Goal: Task Accomplishment & Management: Complete application form

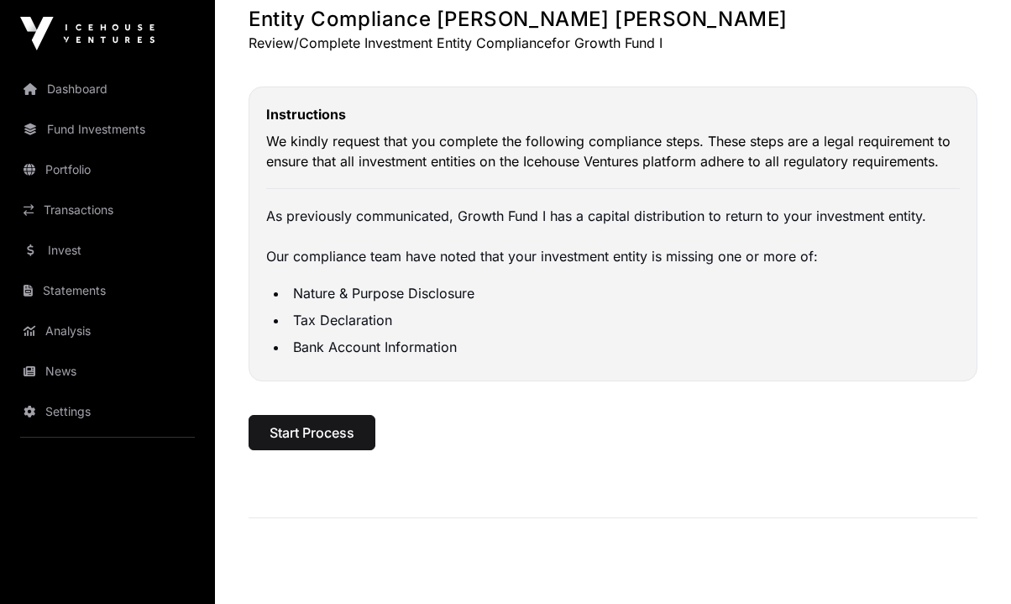
scroll to position [99, 0]
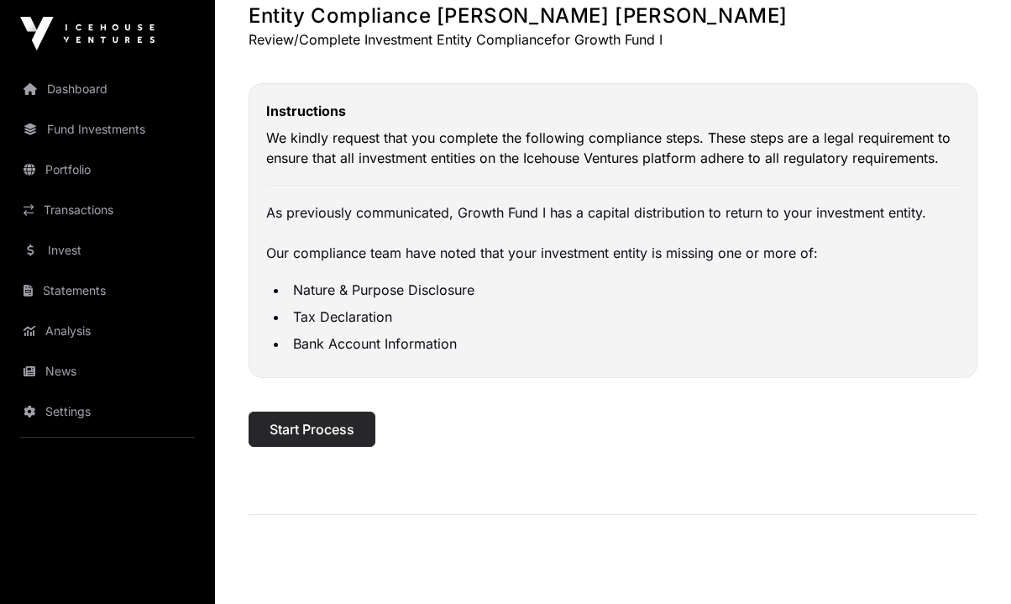
click at [346, 423] on span "Start Process" at bounding box center [312, 429] width 85 height 20
select select "*"
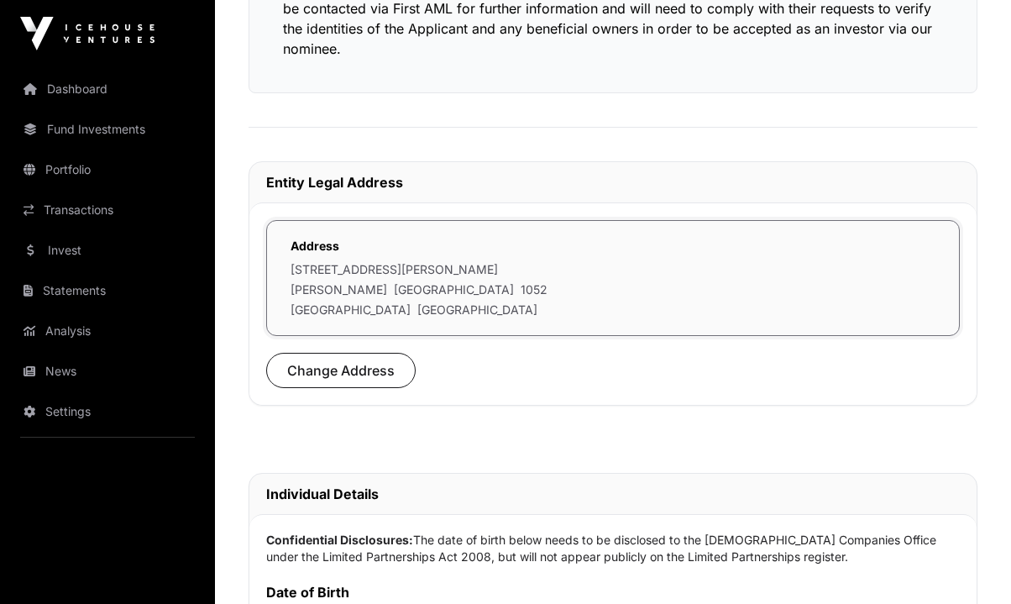
scroll to position [435, 0]
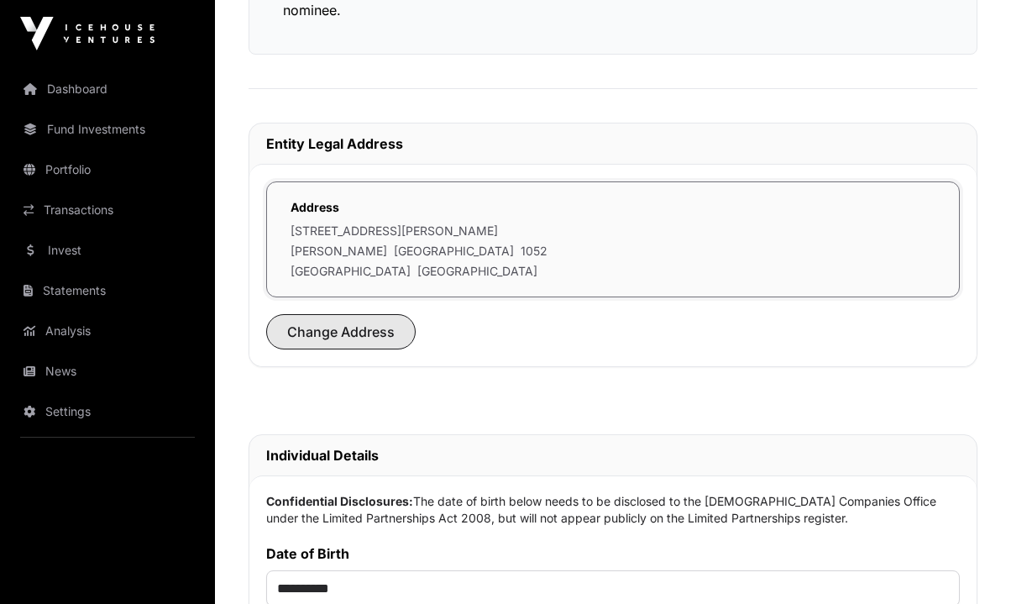
click at [355, 325] on span "Change Address" at bounding box center [341, 332] width 108 height 20
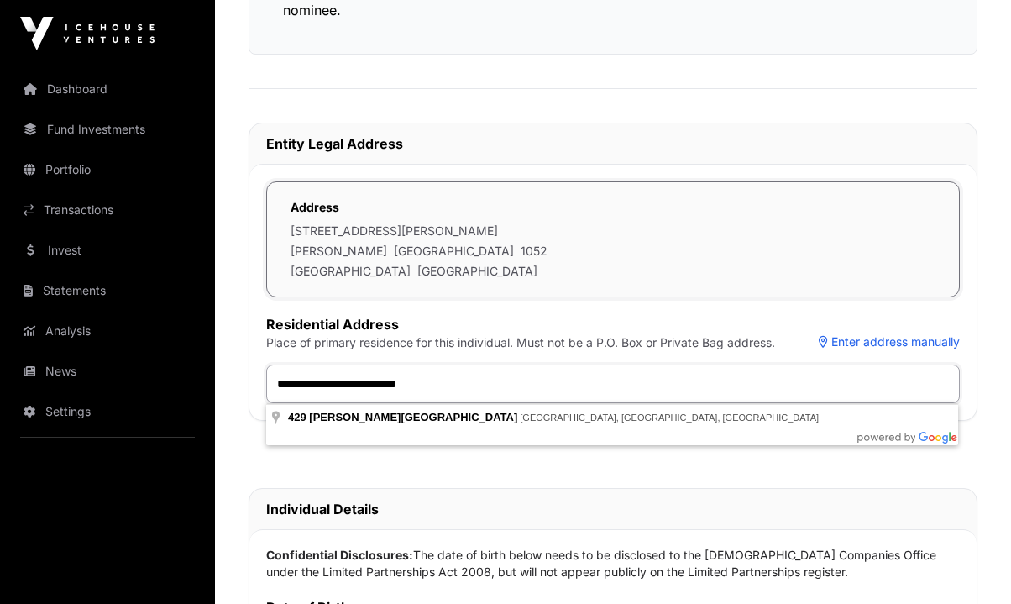
click at [440, 381] on input "**********" at bounding box center [613, 384] width 694 height 39
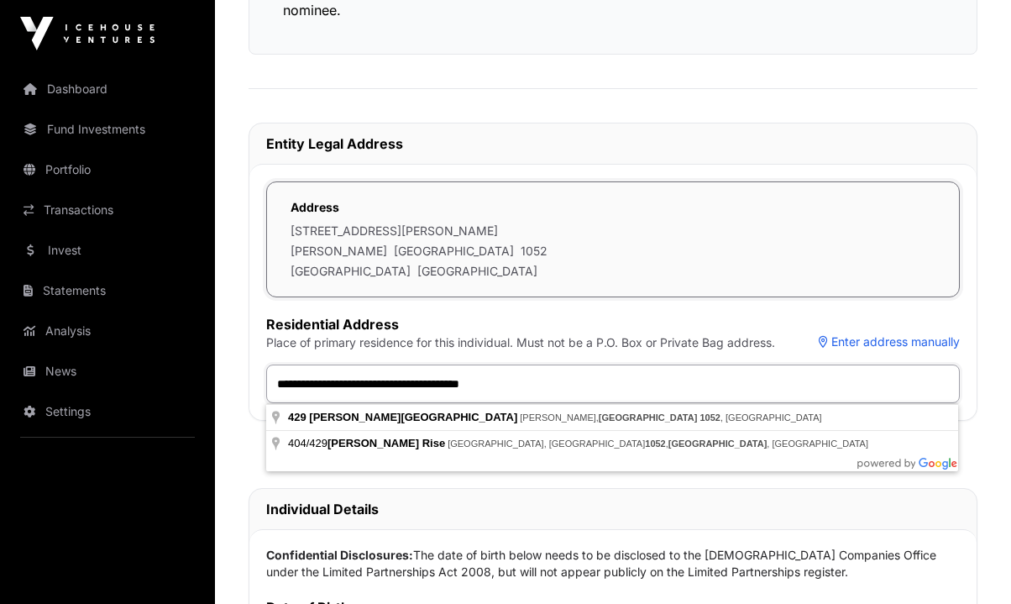
type input "**********"
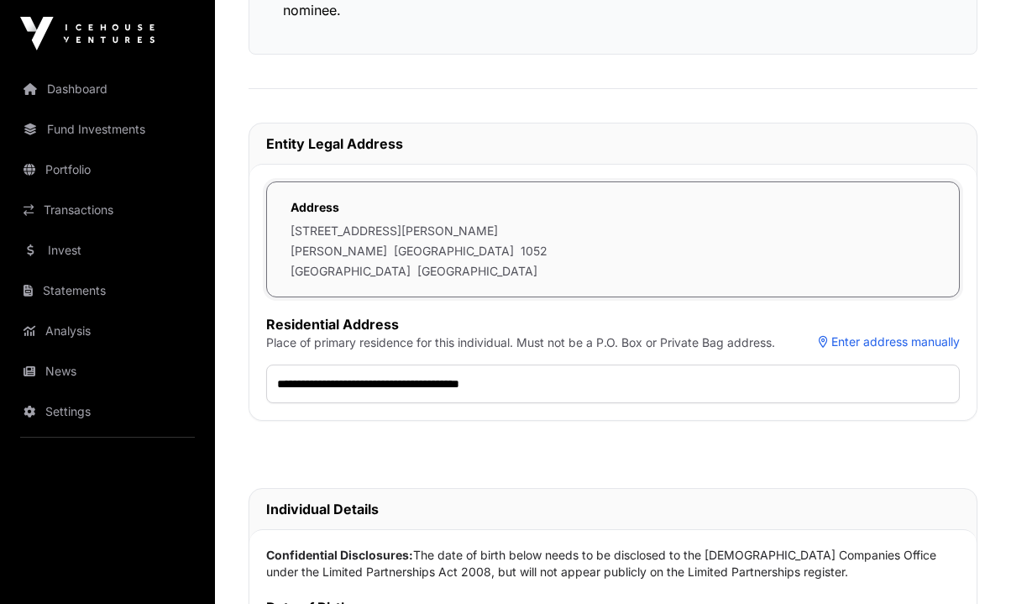
click at [498, 486] on div "**********" at bounding box center [613, 395] width 796 height 1457
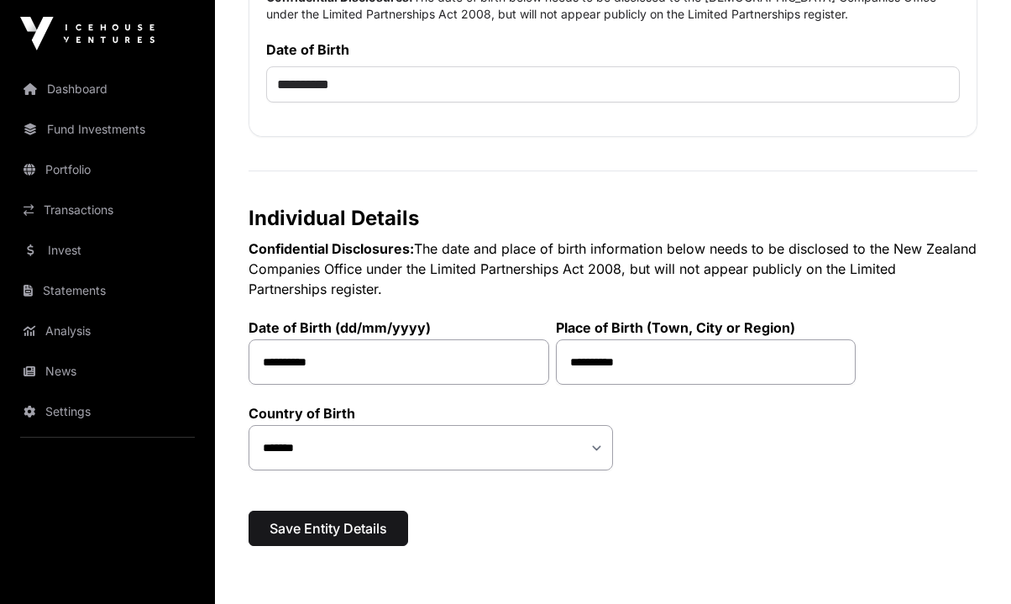
scroll to position [1079, 0]
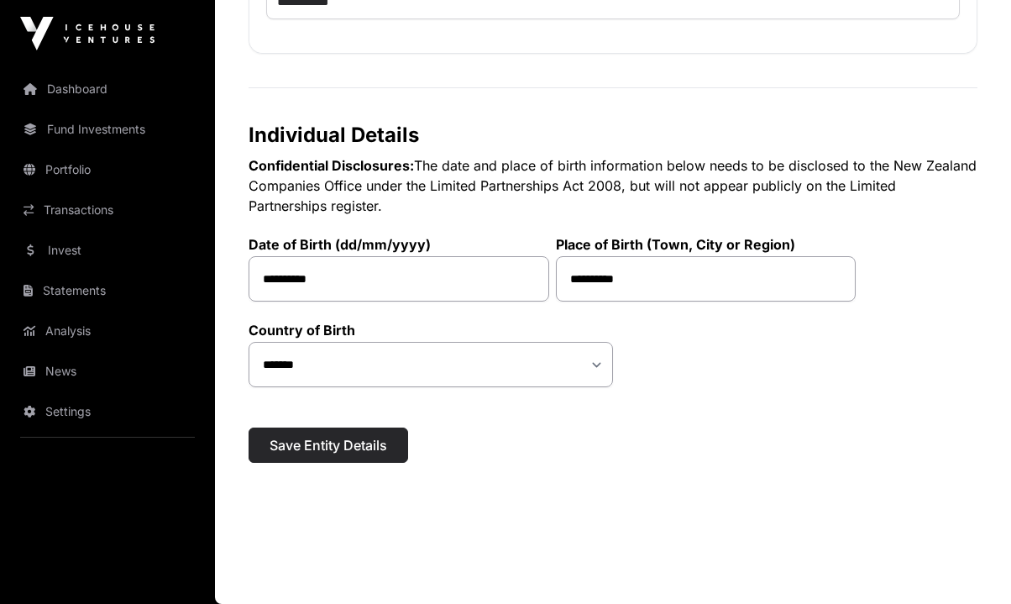
click at [369, 453] on span "Save Entity Details" at bounding box center [329, 445] width 118 height 20
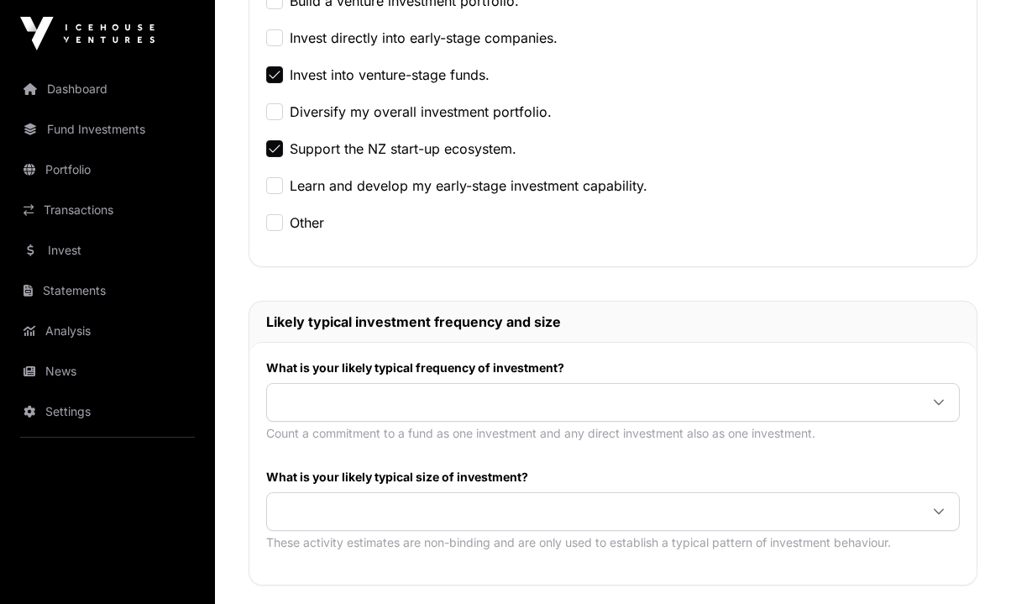
scroll to position [539, 0]
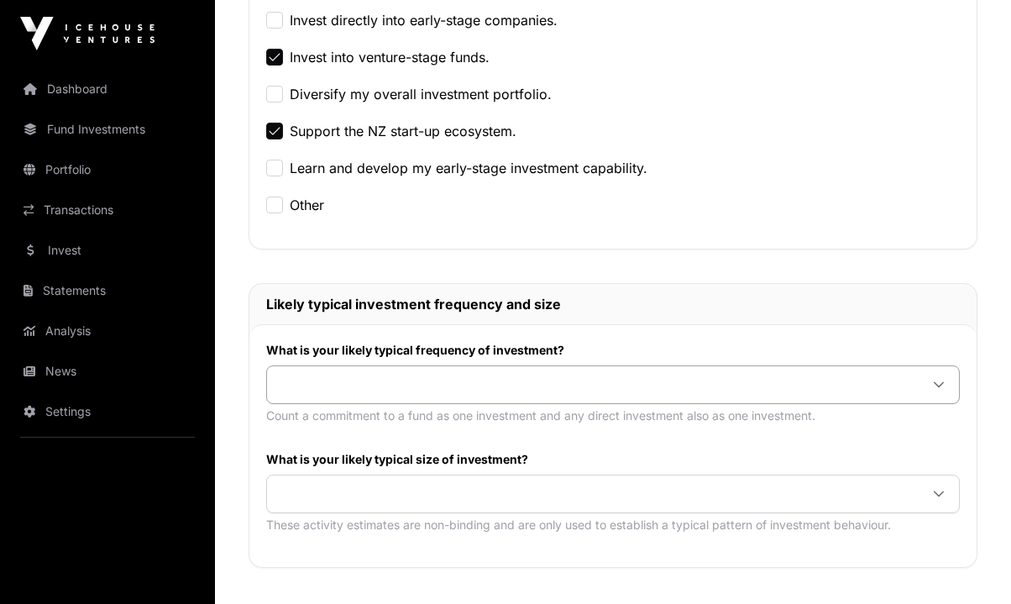
click at [942, 387] on icon at bounding box center [939, 385] width 12 height 12
click at [488, 486] on span at bounding box center [593, 494] width 652 height 30
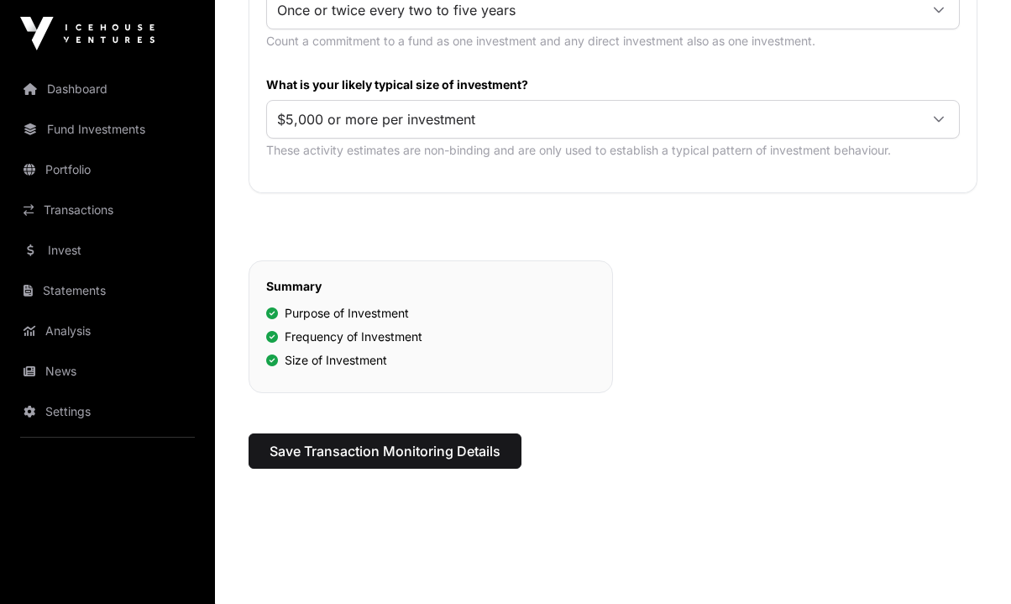
scroll to position [920, 0]
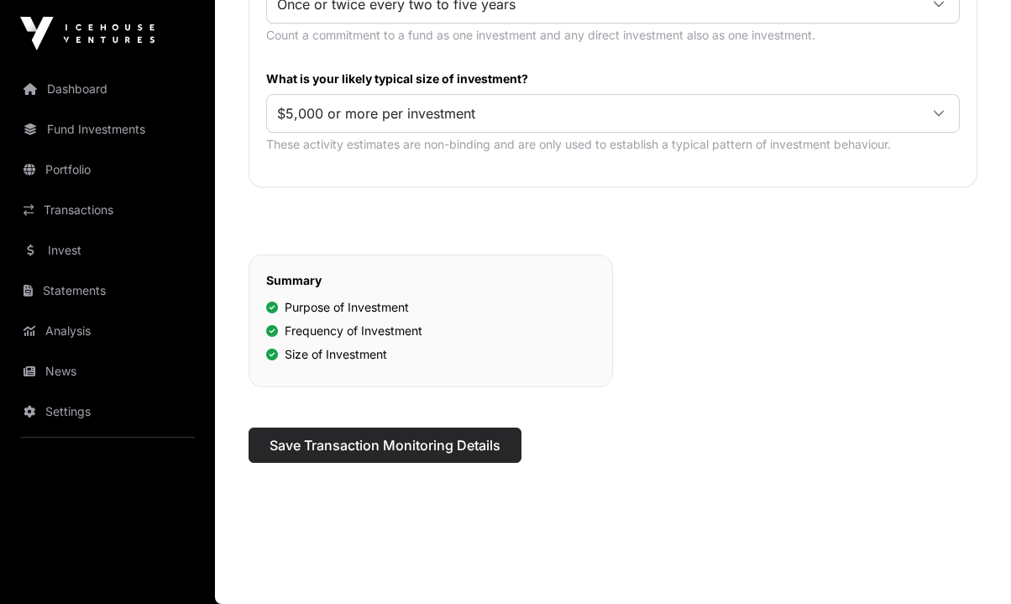
click at [454, 450] on span "Save Transaction Monitoring Details" at bounding box center [385, 445] width 231 height 20
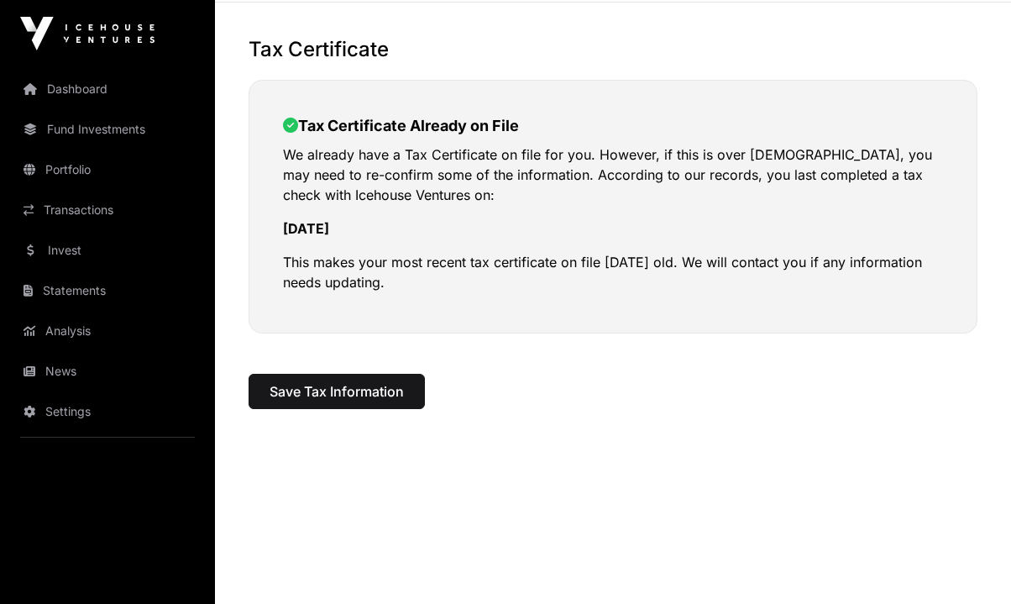
scroll to position [79, 0]
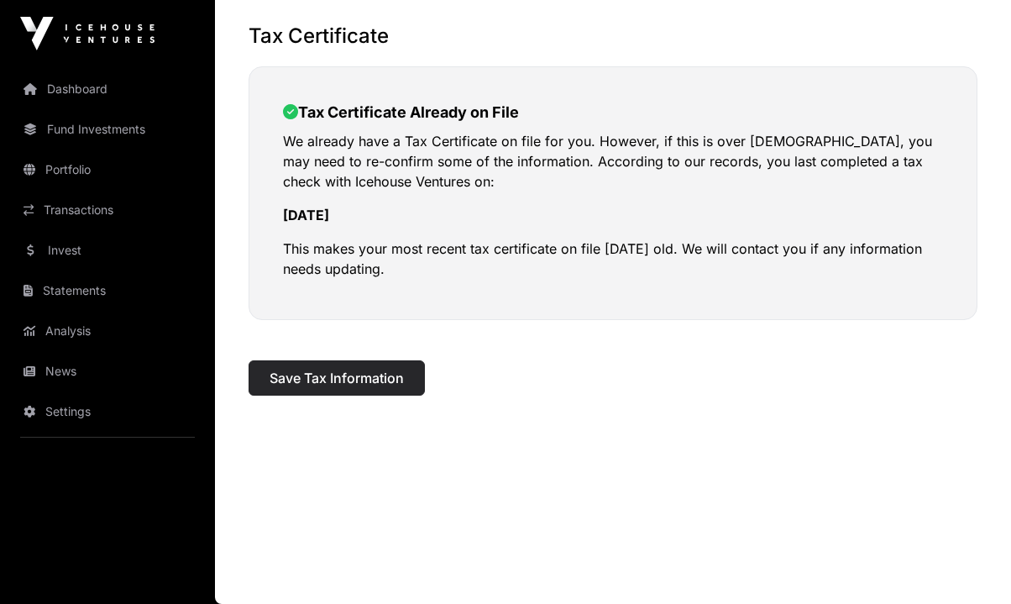
click at [384, 371] on span "Save Tax Information" at bounding box center [337, 378] width 134 height 20
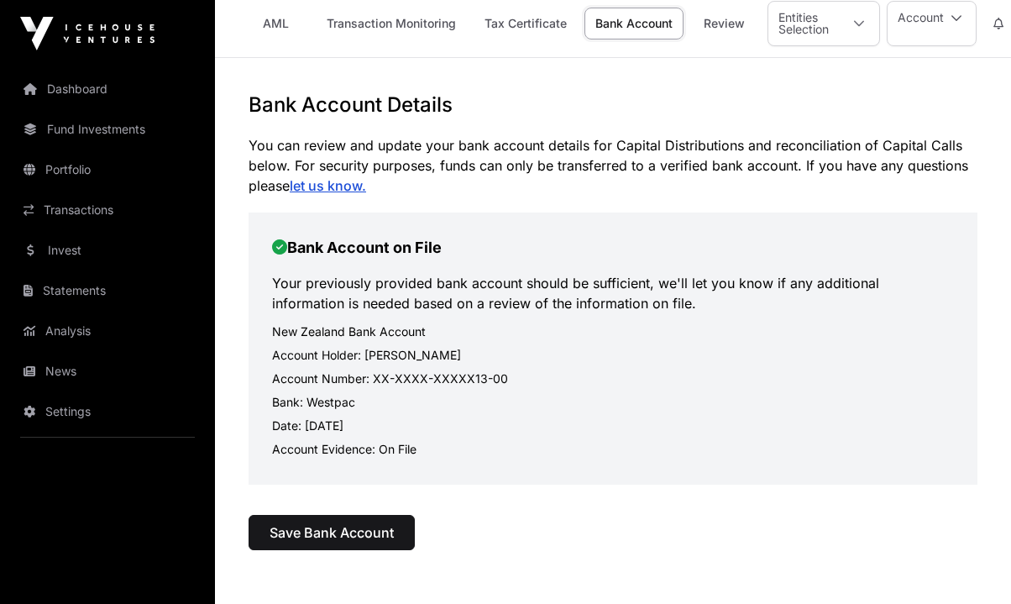
scroll to position [40, 0]
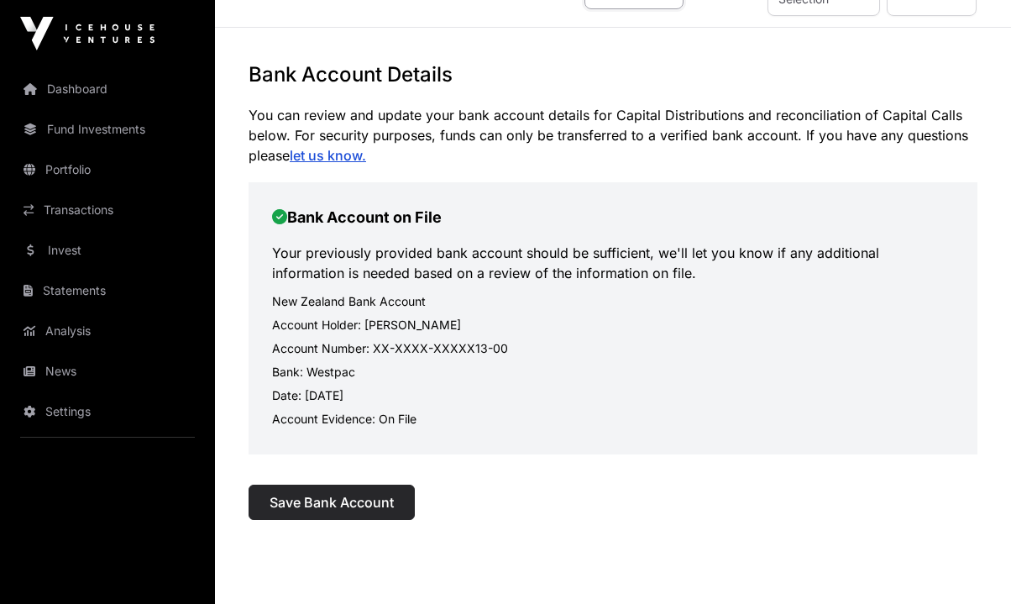
click at [390, 500] on span "Save Bank Account" at bounding box center [332, 502] width 124 height 20
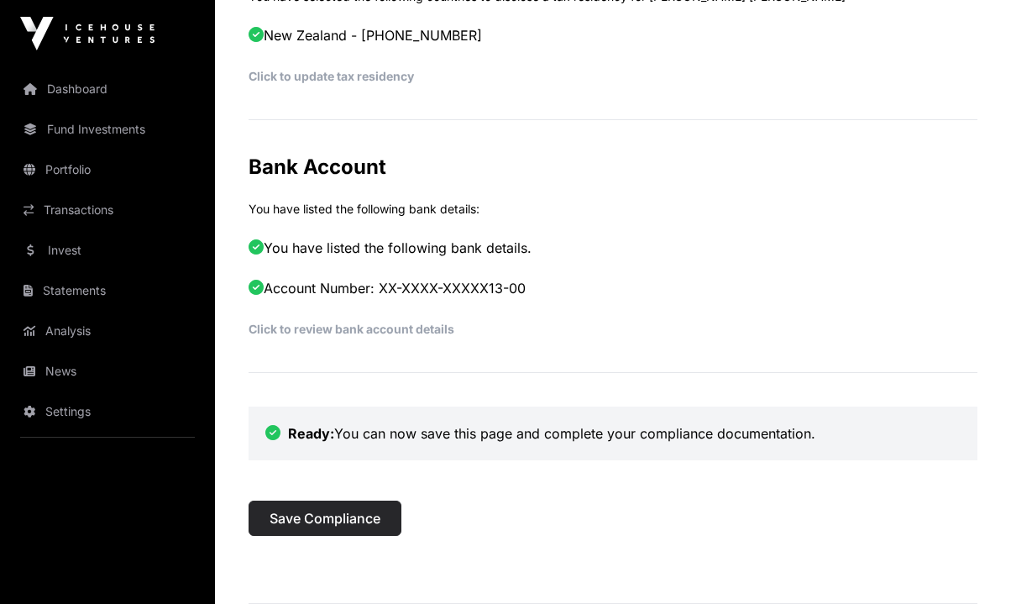
scroll to position [873, 0]
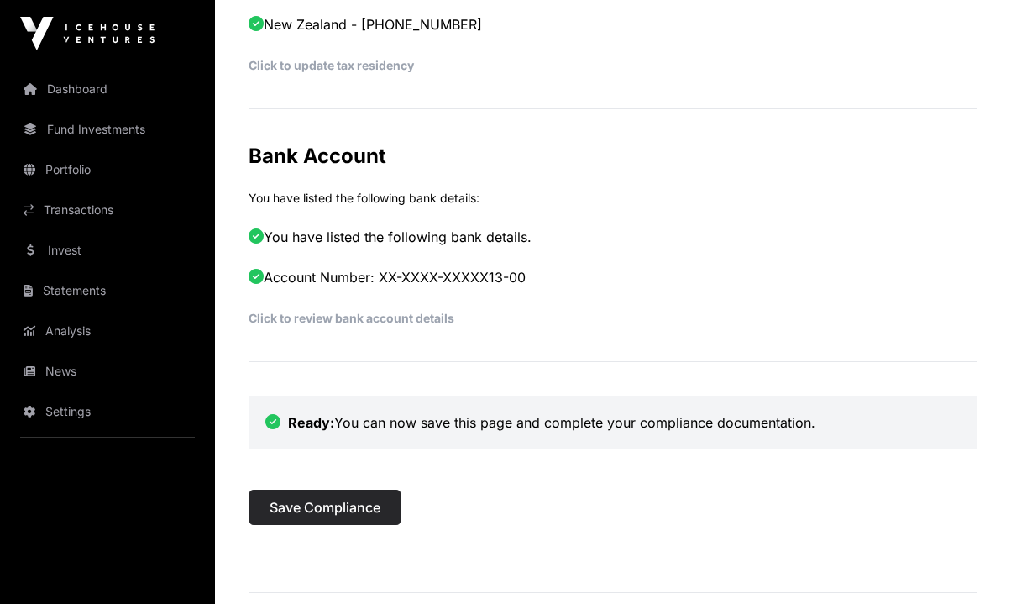
click at [374, 507] on span "Save Compliance" at bounding box center [325, 507] width 111 height 20
